Goal: Information Seeking & Learning: Check status

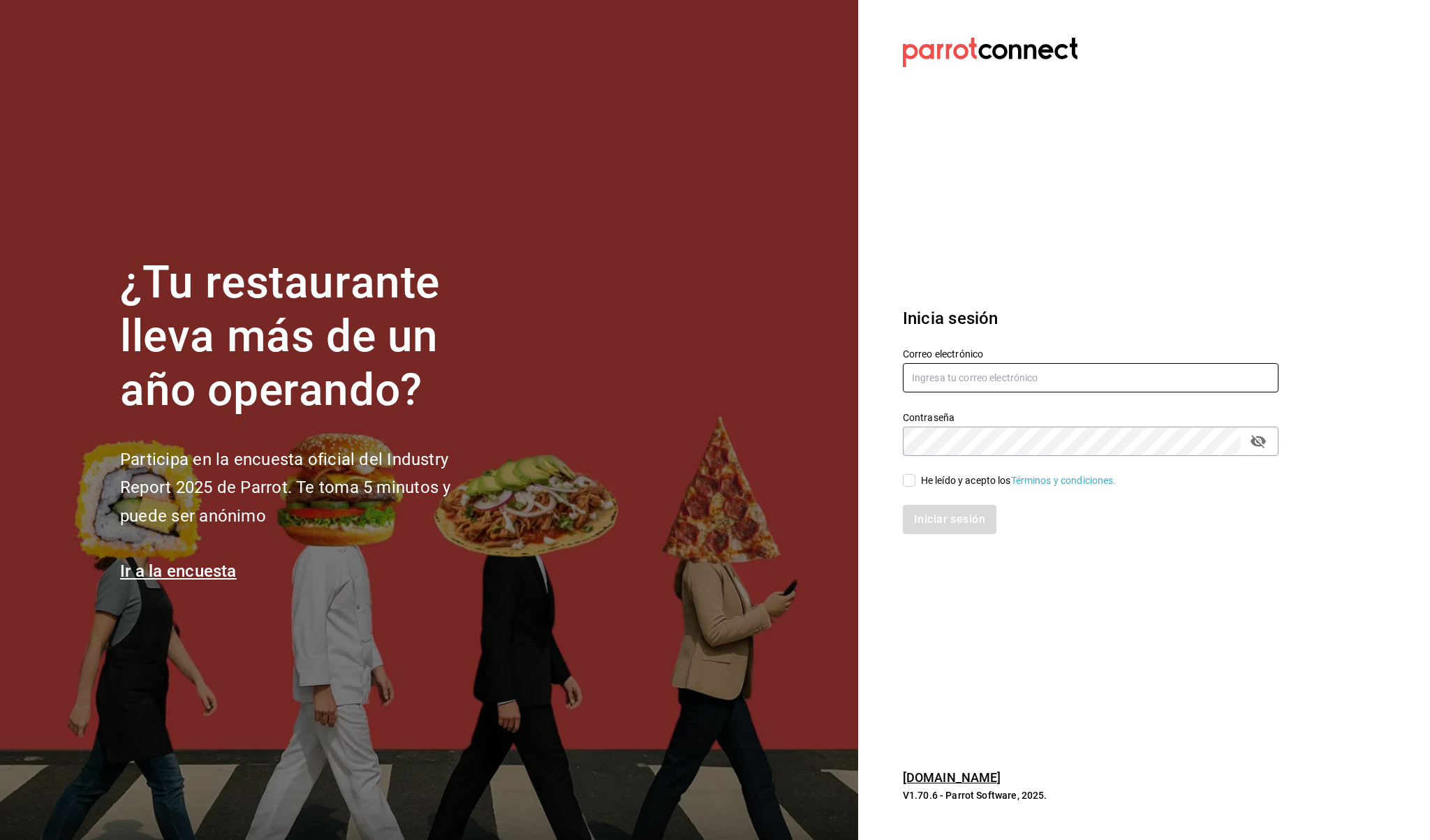
type input "ecastillongu@gmail.com"
click at [906, 477] on input "He leído y acepto los Términos y condiciones." at bounding box center [908, 480] width 13 height 13
checkbox input "true"
click at [926, 517] on button "Iniciar sesión" at bounding box center [950, 519] width 95 height 29
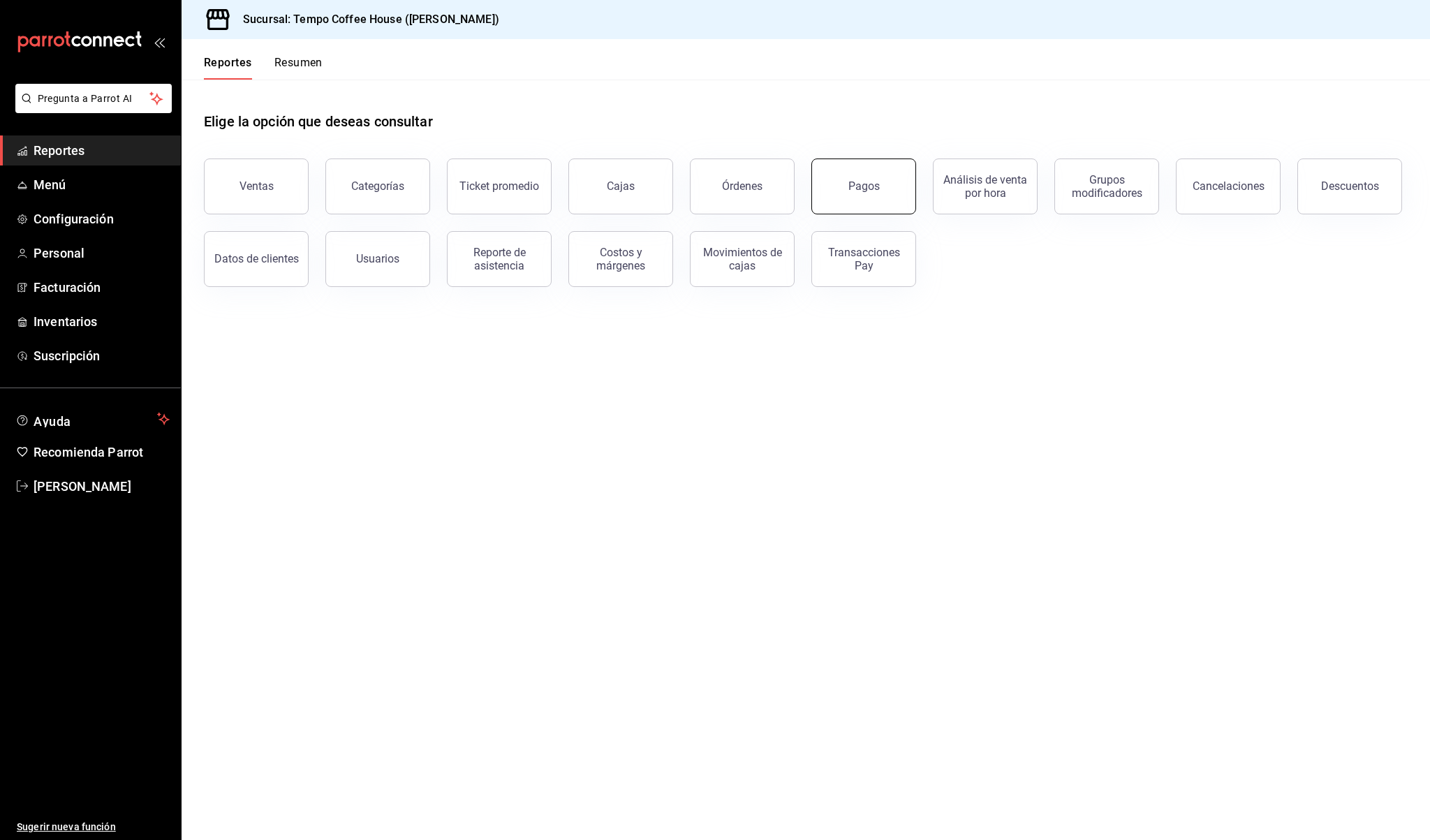
click at [872, 190] on div "Pagos" at bounding box center [864, 186] width 32 height 13
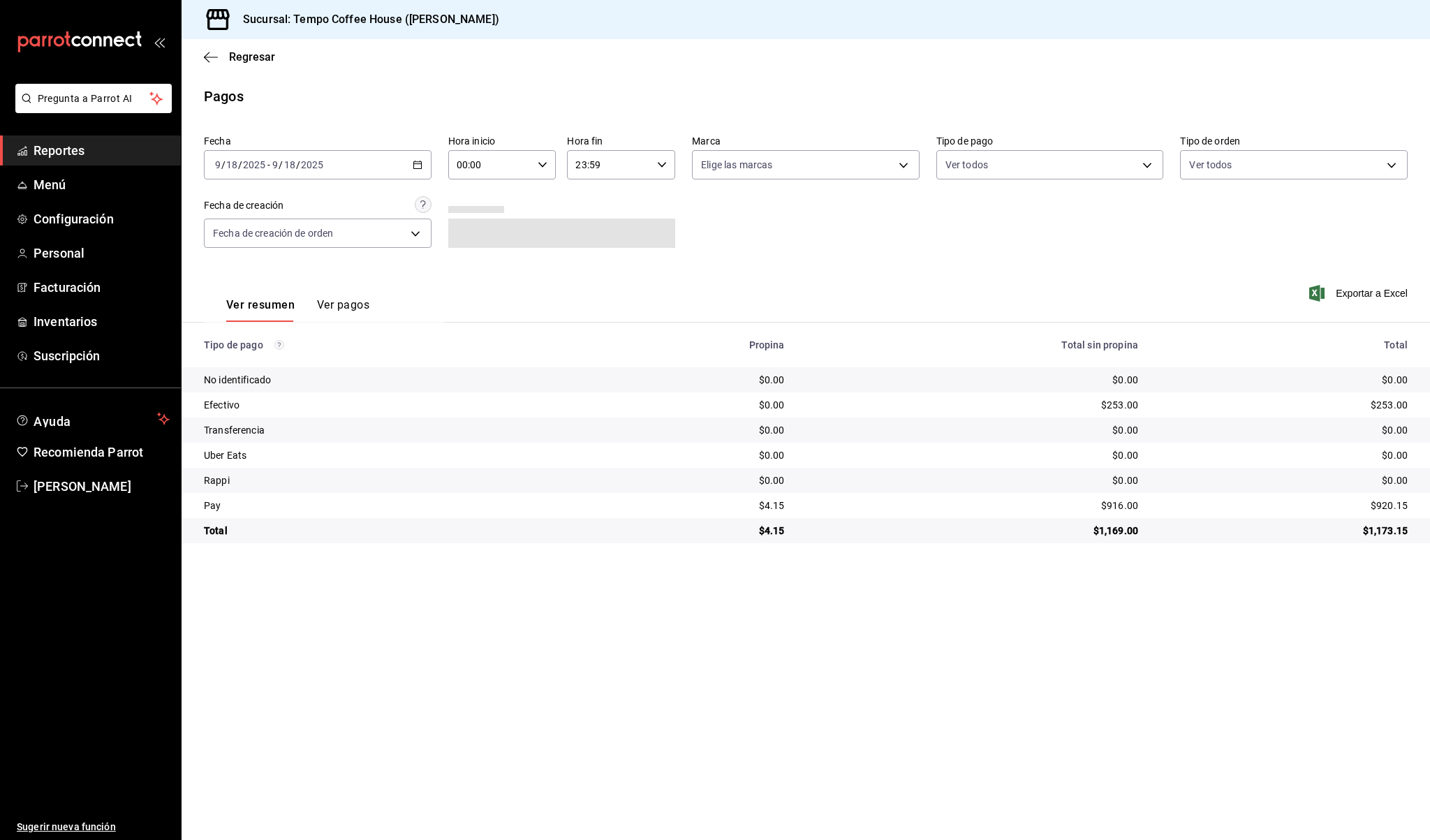
click at [306, 159] on div "[DATE] [DATE] - [DATE] [DATE]" at bounding box center [318, 165] width 227 height 29
click at [267, 241] on span "Ayer" at bounding box center [269, 238] width 108 height 15
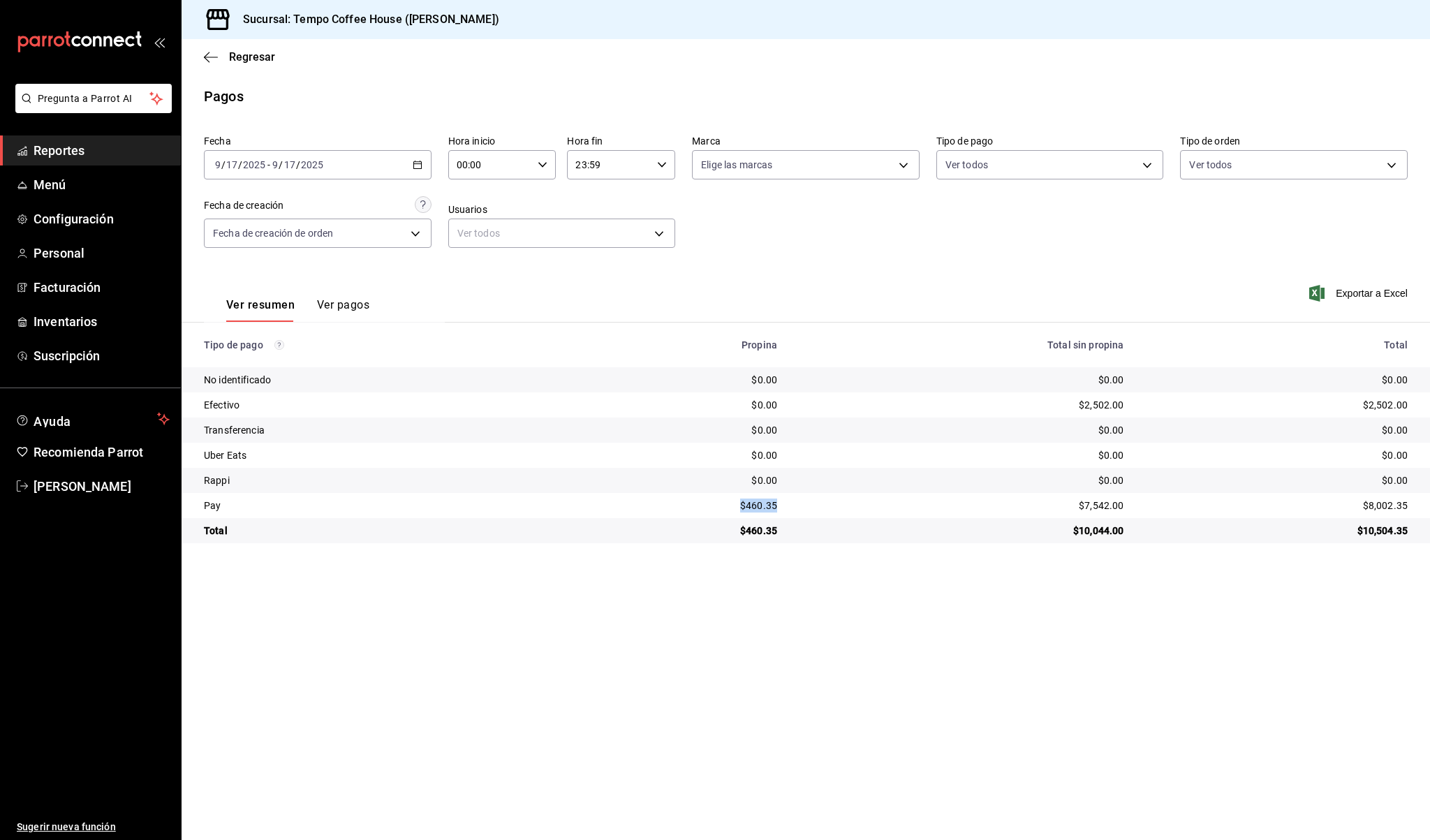
drag, startPoint x: 782, startPoint y: 506, endPoint x: 735, endPoint y: 504, distance: 47.0
click at [735, 504] on td "$460.35" at bounding box center [684, 506] width 208 height 25
copy div "$460.35"
drag, startPoint x: 1120, startPoint y: 509, endPoint x: 1067, endPoint y: 507, distance: 53.0
click at [1067, 507] on td "$7,542.00" at bounding box center [961, 506] width 346 height 25
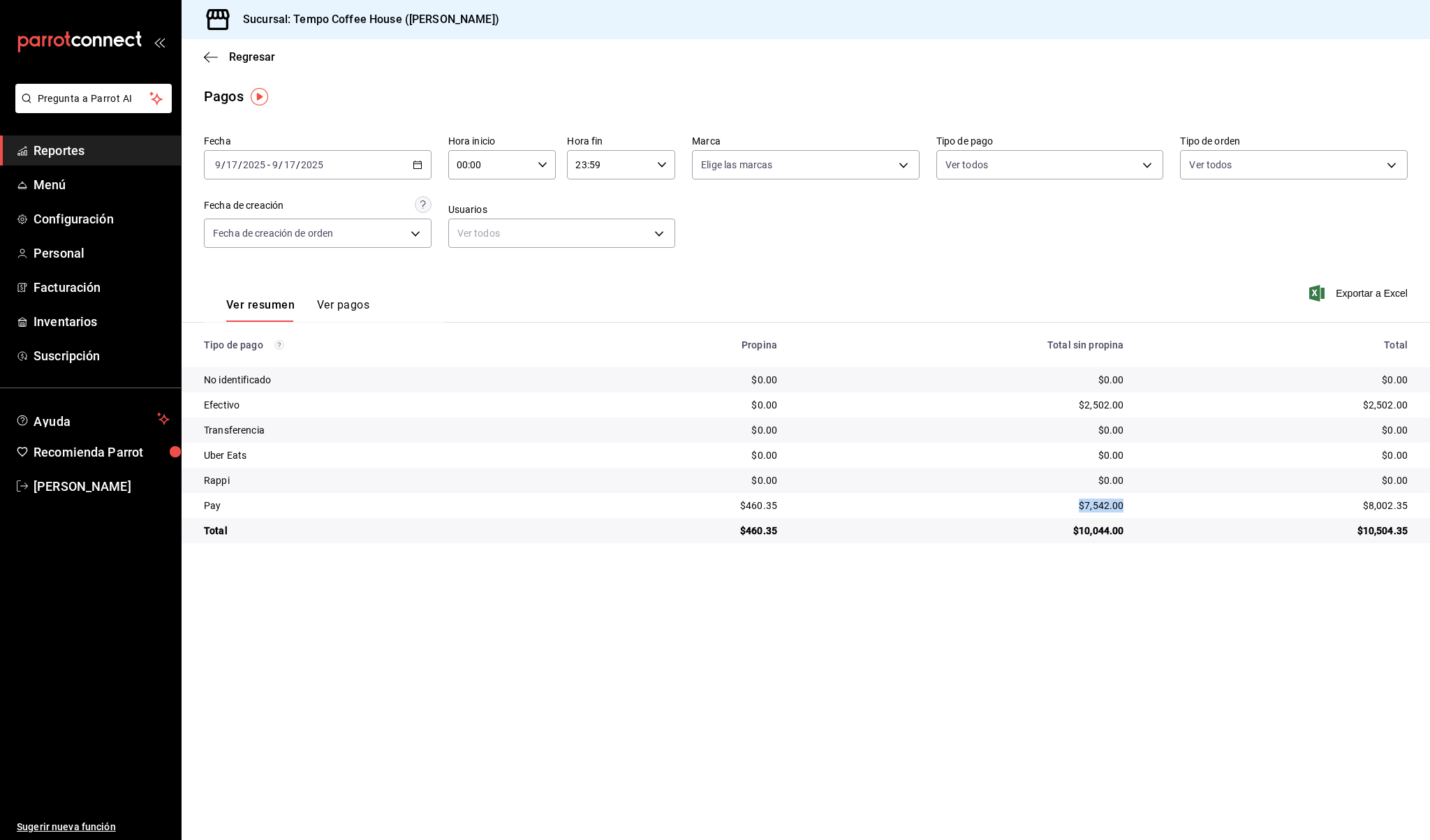
copy div "$7,542.00"
drag, startPoint x: 1131, startPoint y: 405, endPoint x: 1057, endPoint y: 397, distance: 74.4
click at [1057, 397] on tr "Efectivo $0.00 $2,502.00 $2,502.00" at bounding box center [806, 405] width 1249 height 25
click at [1057, 397] on td "$2,502.00" at bounding box center [961, 405] width 346 height 25
drag, startPoint x: 1128, startPoint y: 400, endPoint x: 1069, endPoint y: 400, distance: 59.0
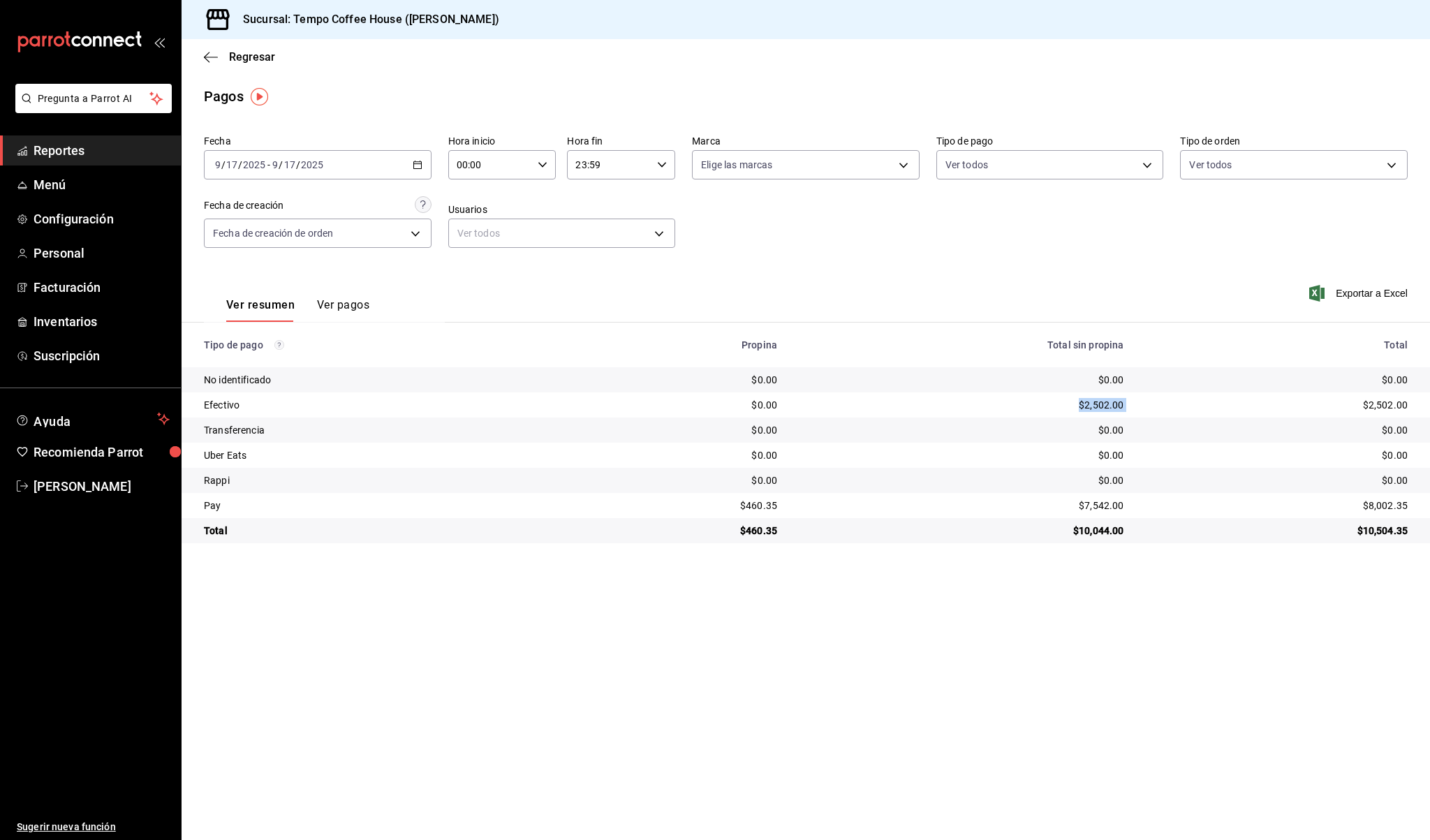
click at [1068, 400] on tr "Efectivo $0.00 $2,502.00 $2,502.00" at bounding box center [806, 405] width 1249 height 25
click at [1069, 400] on div "$2,502.00" at bounding box center [961, 405] width 324 height 14
drag, startPoint x: 1071, startPoint y: 403, endPoint x: 1117, endPoint y: 403, distance: 46.0
click at [1117, 403] on td "$2,502.00" at bounding box center [961, 405] width 346 height 25
copy div "$2,502.00"
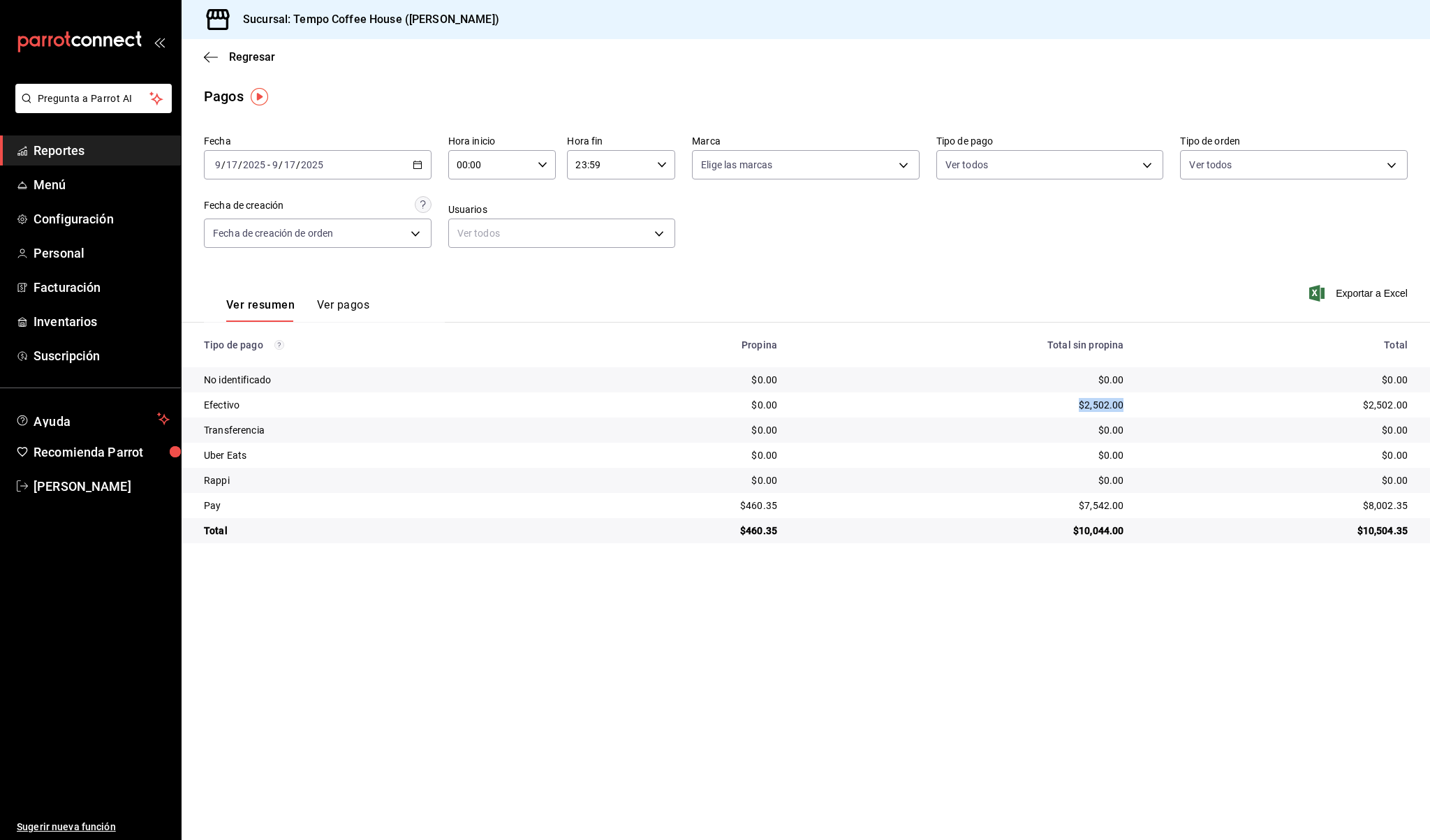
click at [121, 149] on span "Reportes" at bounding box center [101, 150] width 136 height 19
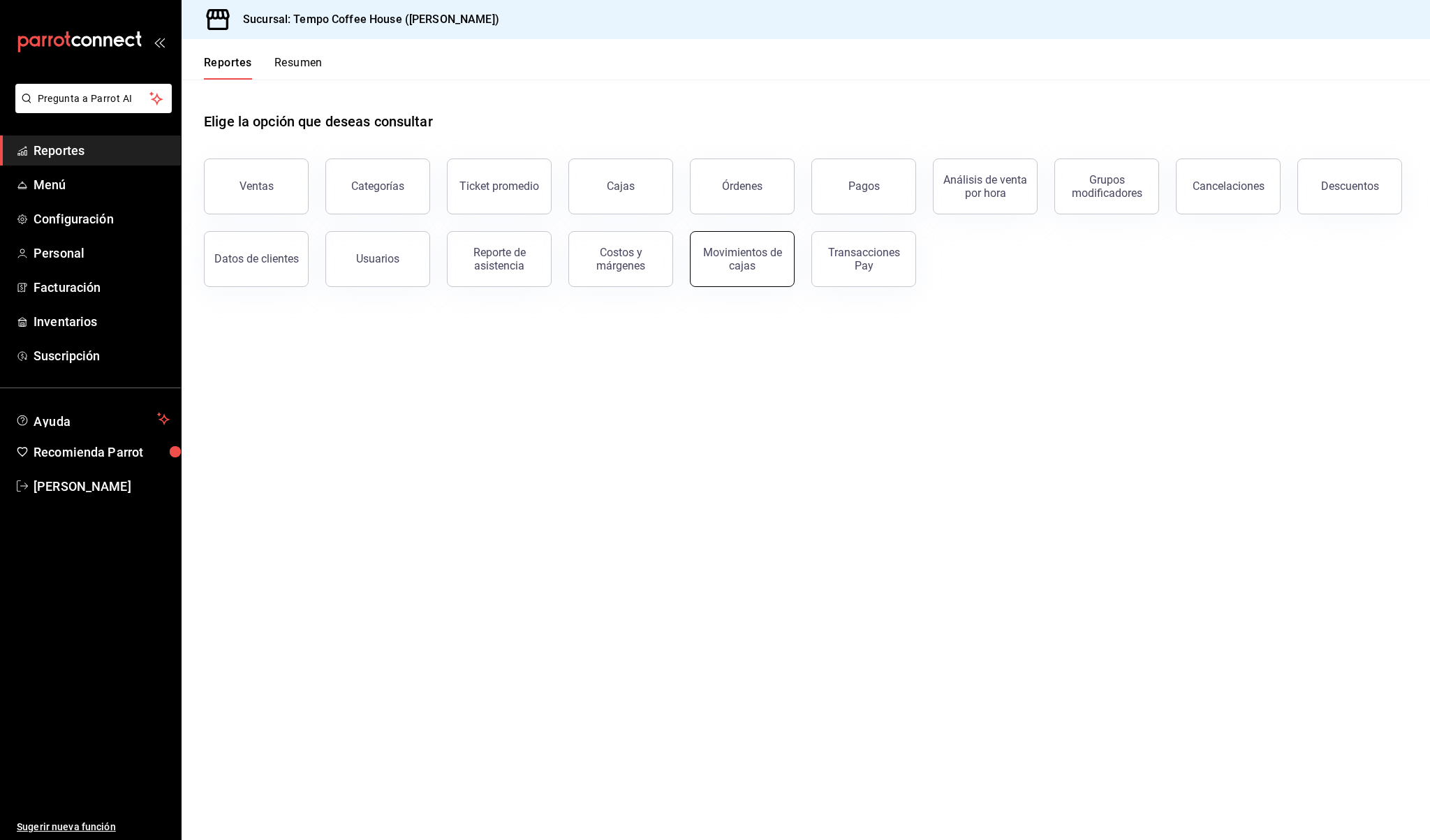
click at [742, 251] on div "Movimientos de cajas" at bounding box center [742, 259] width 87 height 27
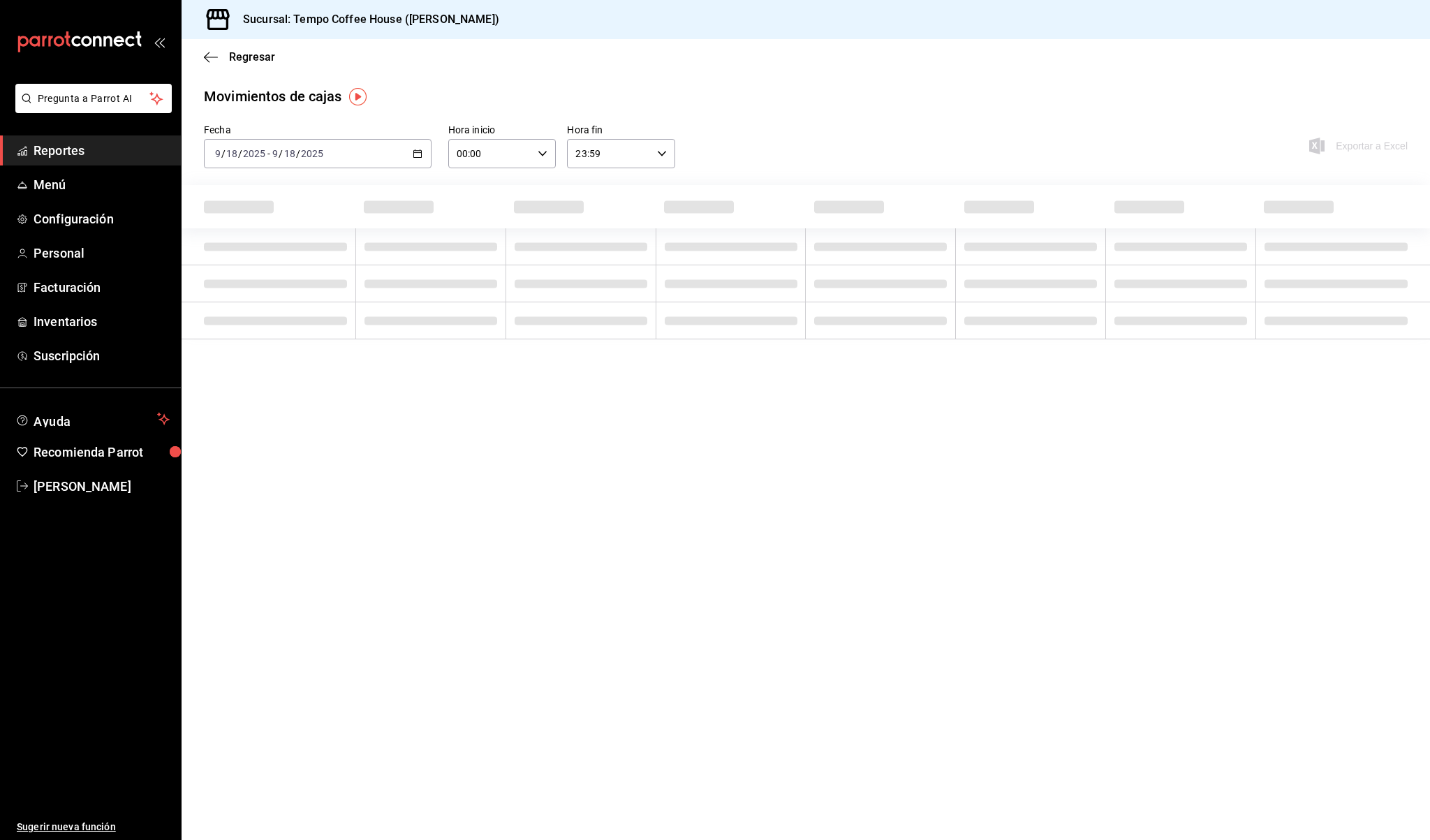
click at [293, 151] on input "18" at bounding box center [289, 153] width 13 height 11
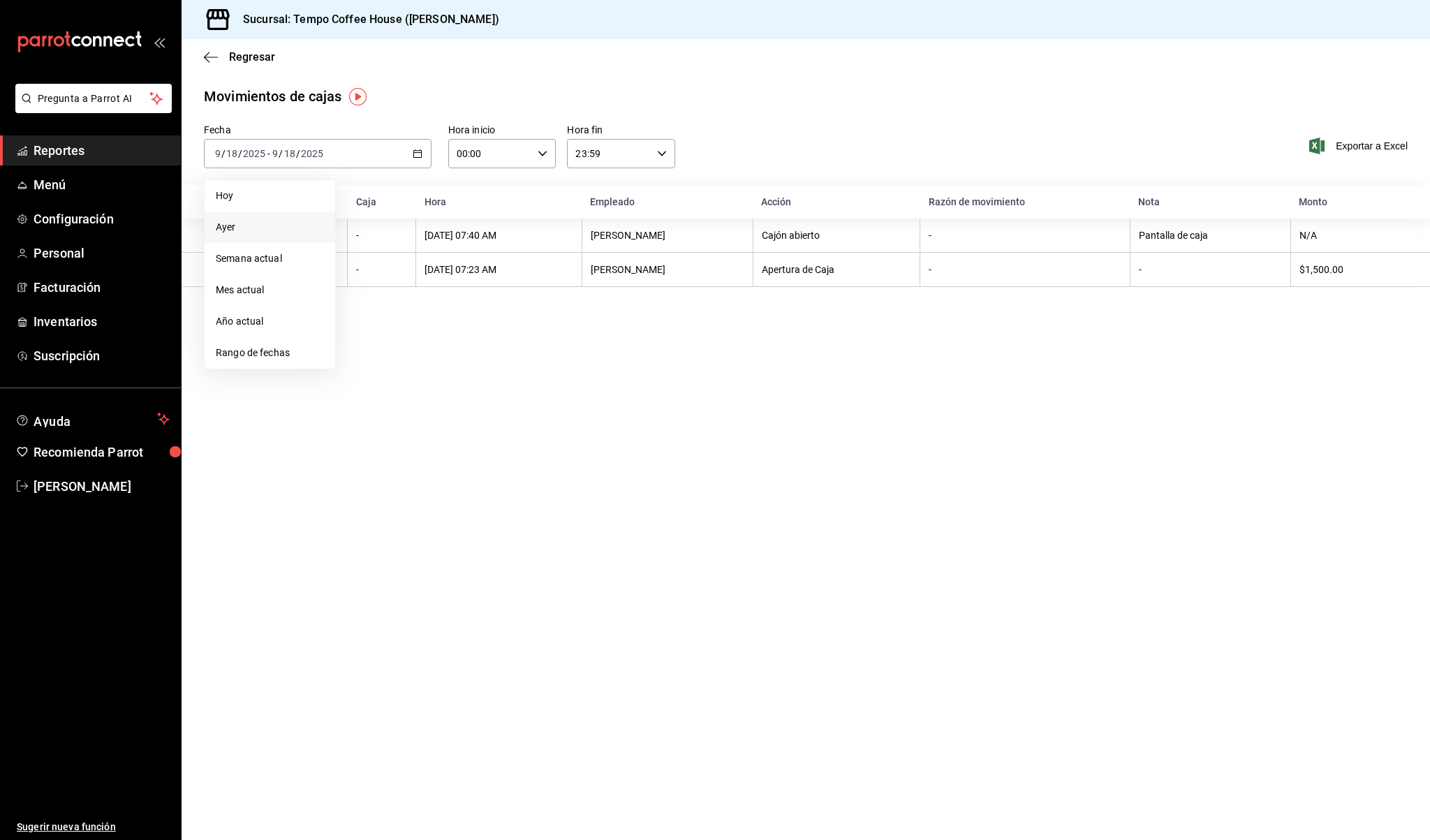
click at [271, 227] on span "Ayer" at bounding box center [269, 227] width 108 height 15
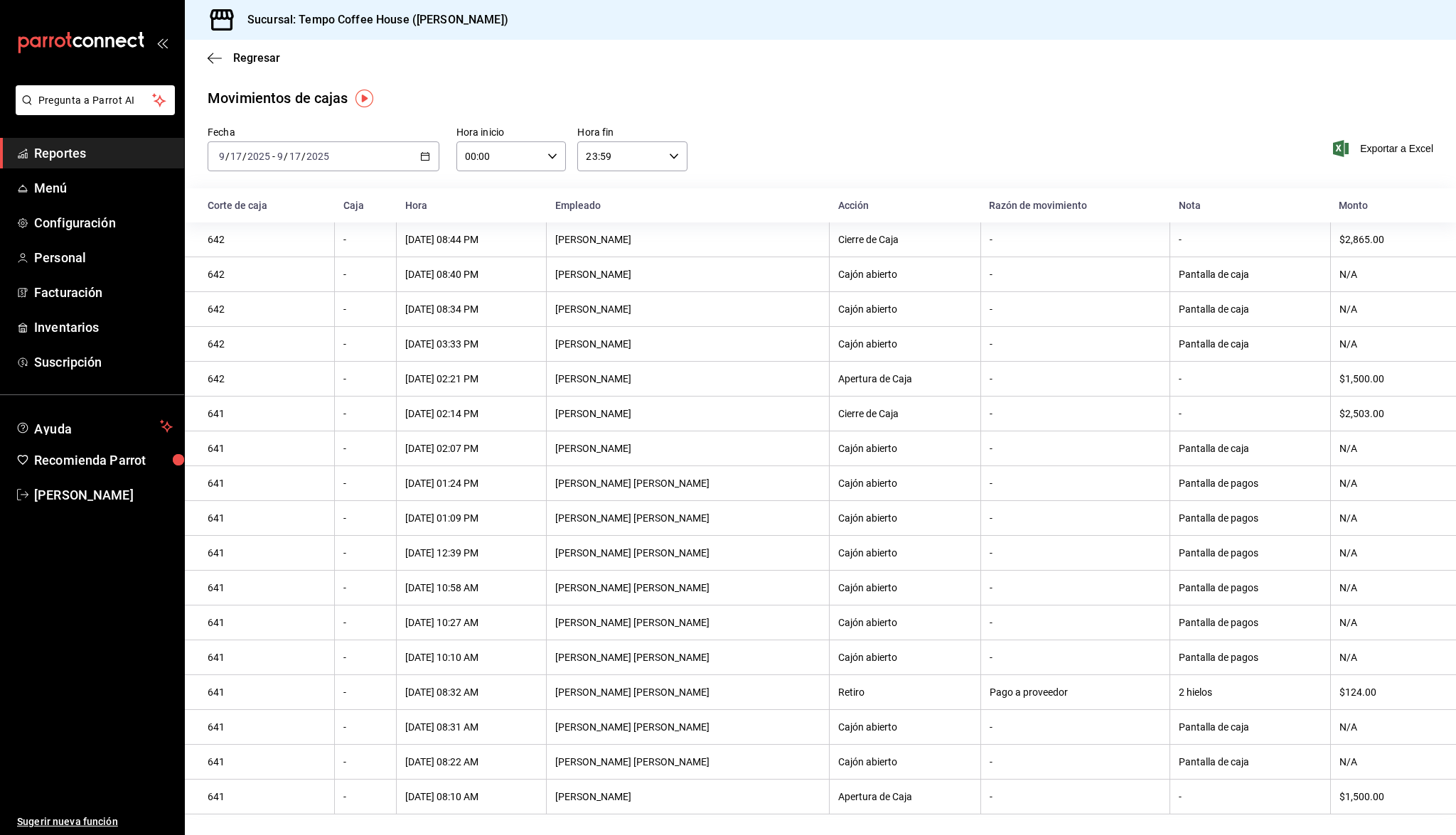
click at [89, 156] on span "Reportes" at bounding box center [103, 153] width 139 height 20
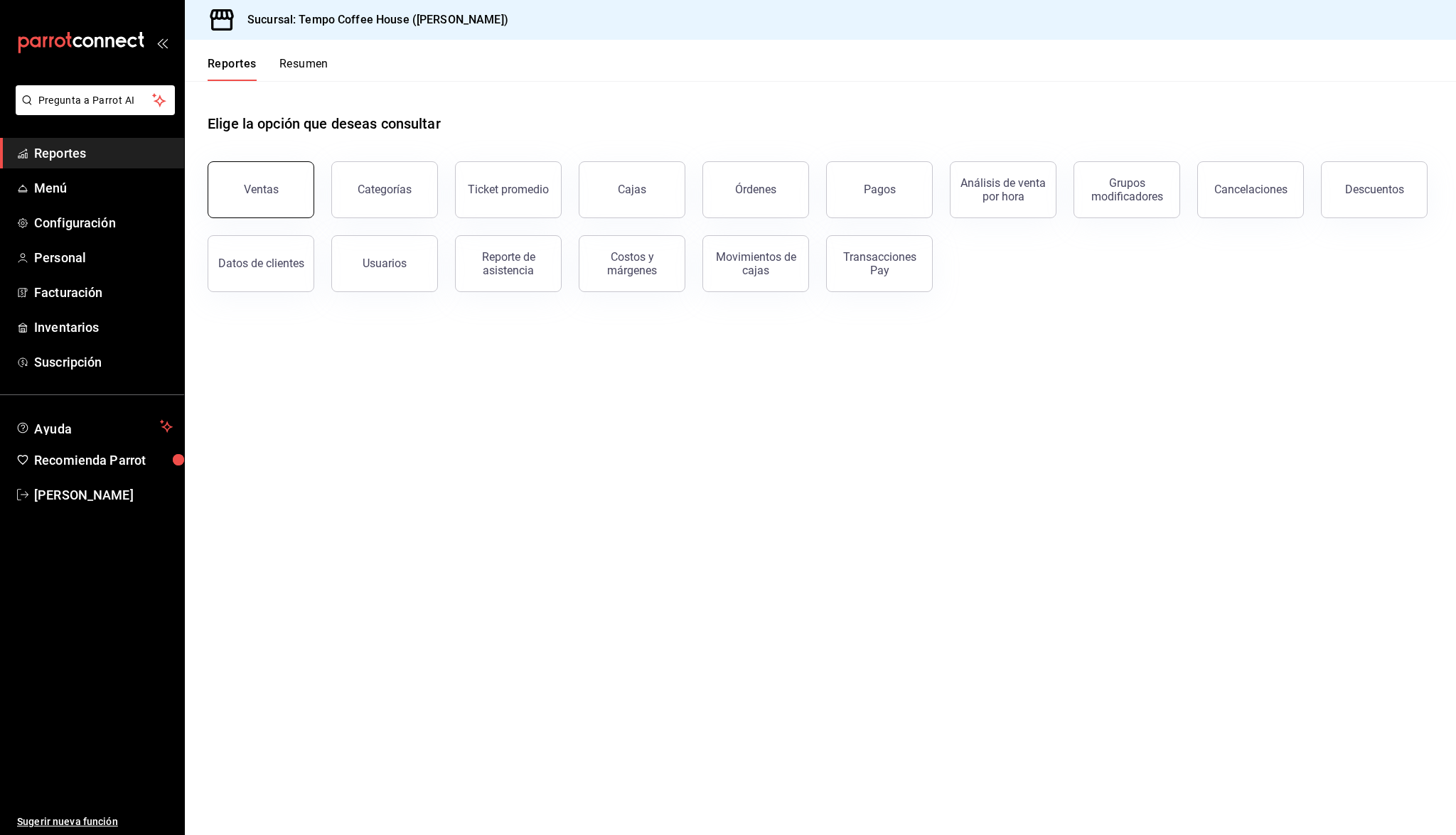
click at [293, 188] on button "Ventas" at bounding box center [260, 190] width 106 height 57
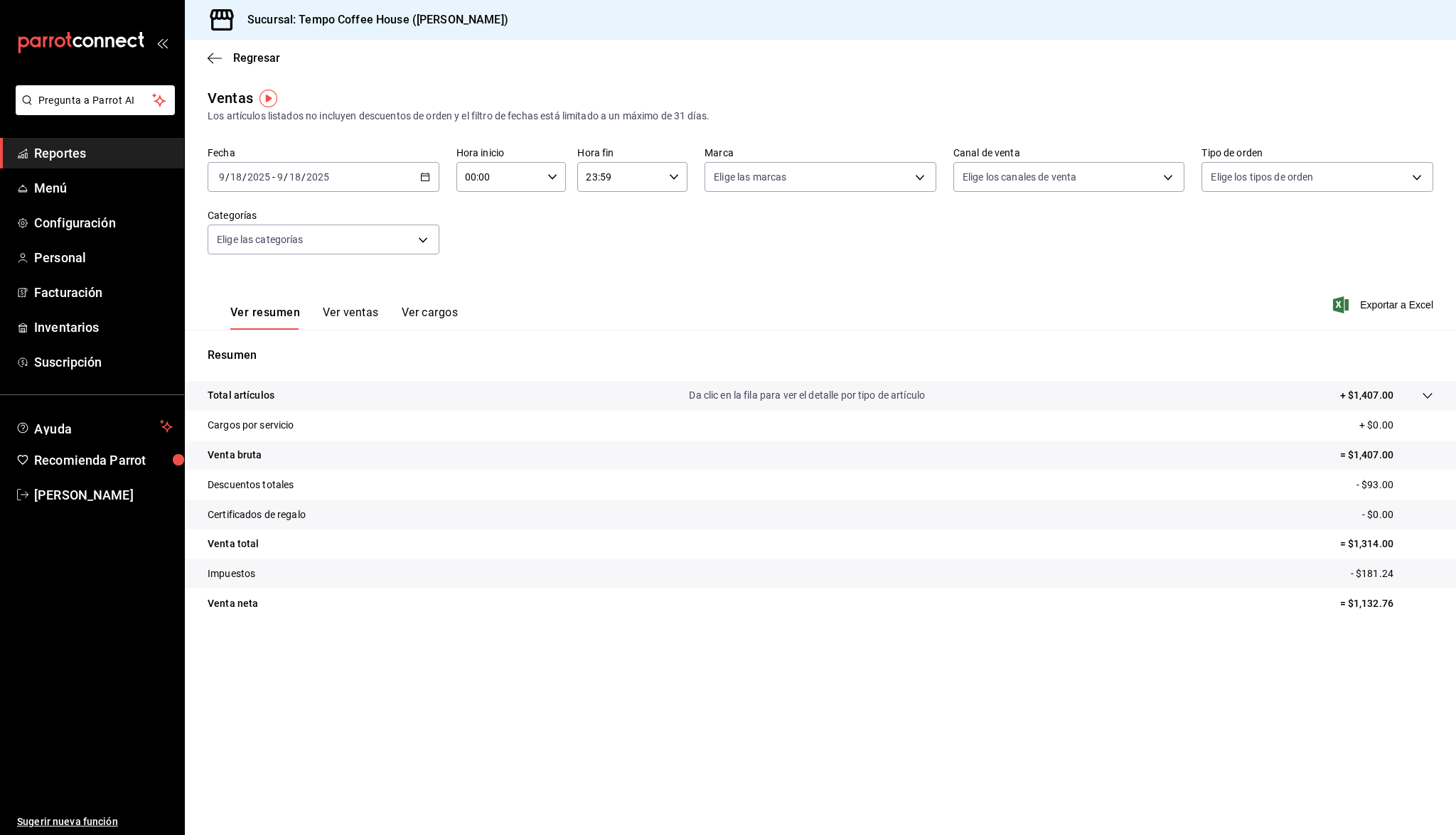
click at [59, 146] on span "Reportes" at bounding box center [103, 153] width 139 height 20
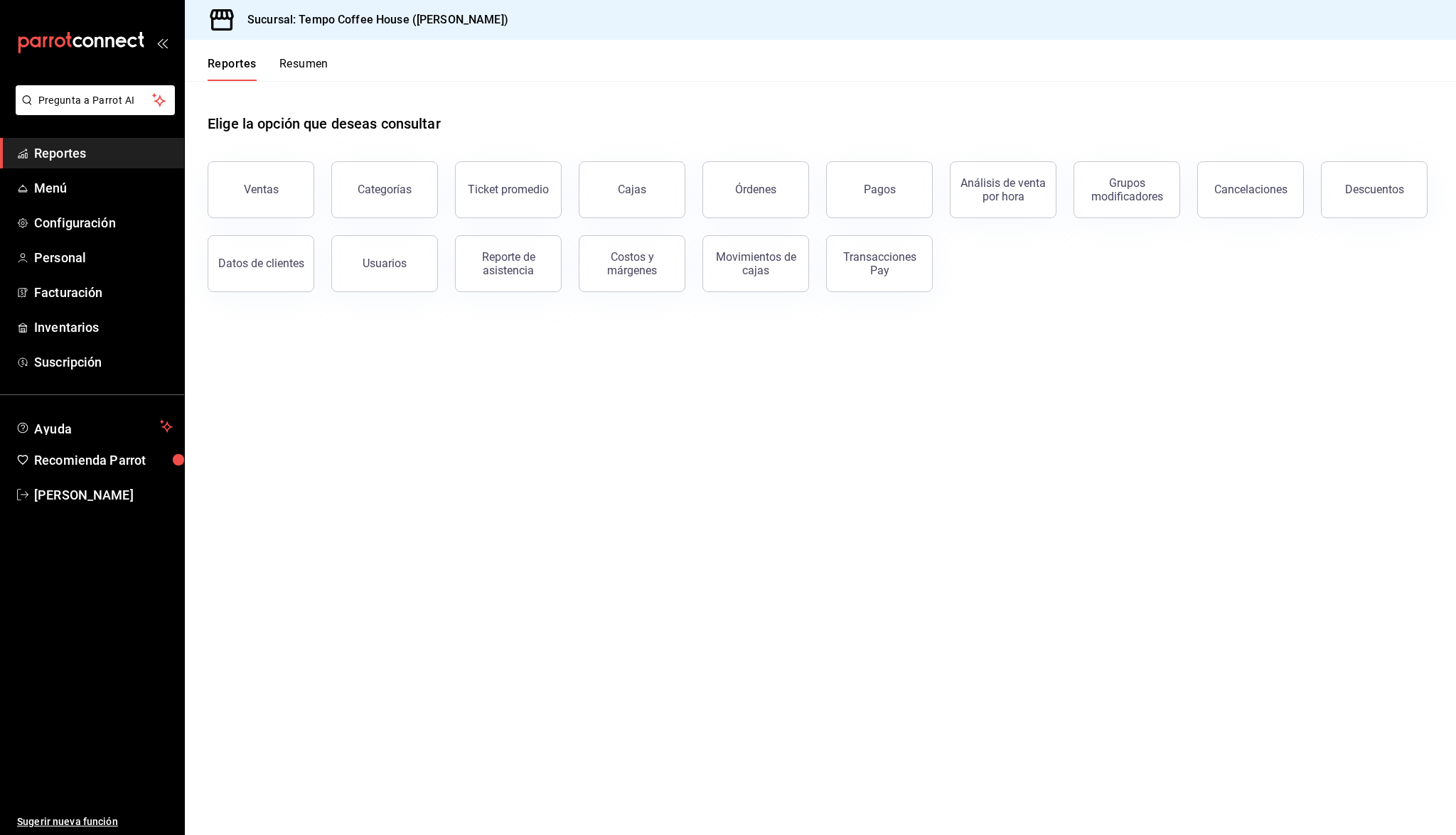
click at [59, 145] on span "Reportes" at bounding box center [103, 153] width 139 height 20
click at [859, 185] on button "Pagos" at bounding box center [879, 190] width 106 height 57
